Goal: Find specific page/section: Find specific page/section

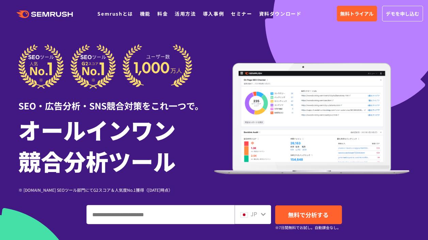
click at [166, 16] on link "料金" at bounding box center [162, 13] width 11 height 7
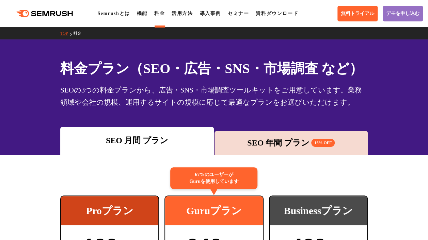
click at [208, 16] on link "導入事例" at bounding box center [209, 13] width 21 height 5
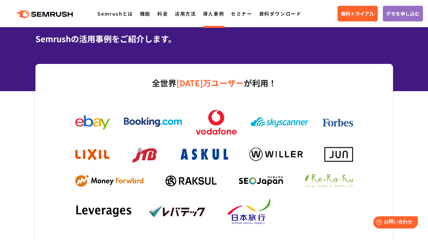
scroll to position [68, 0]
